Goal: Navigation & Orientation: Find specific page/section

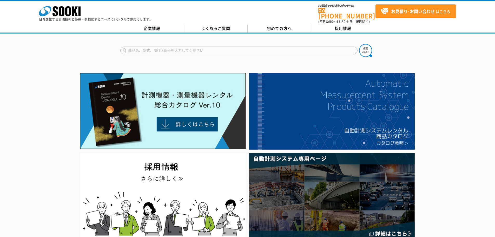
click at [443, 42] on div at bounding box center [247, 46] width 495 height 25
click at [164, 25] on link "企業情報" at bounding box center [152, 29] width 64 height 8
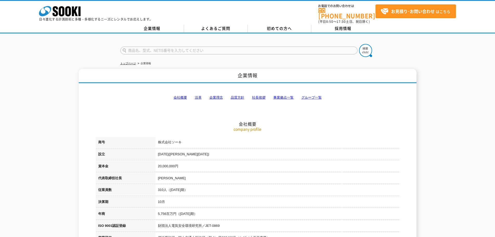
click at [281, 95] on link "事業拠点一覧" at bounding box center [283, 97] width 20 height 4
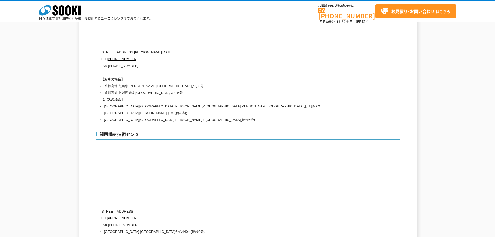
scroll to position [2290, 0]
